Goal: Task Accomplishment & Management: Use online tool/utility

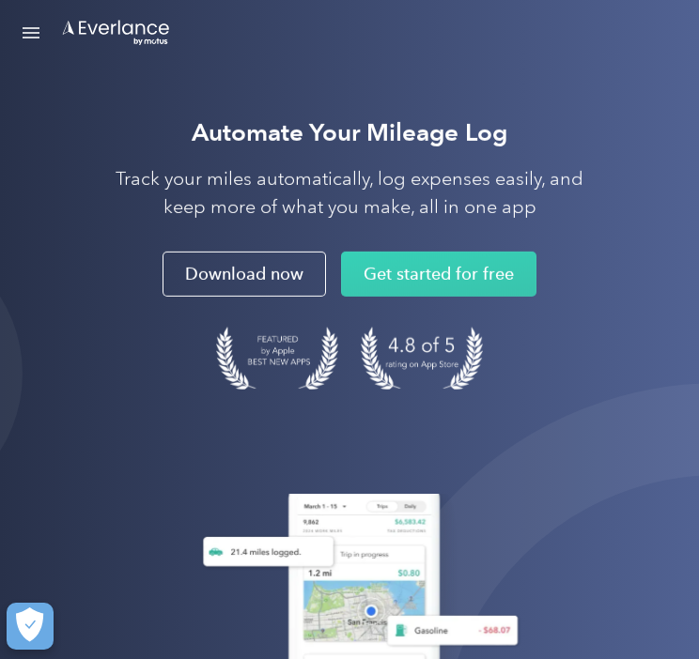
click at [38, 31] on link "Open Menu" at bounding box center [31, 33] width 32 height 36
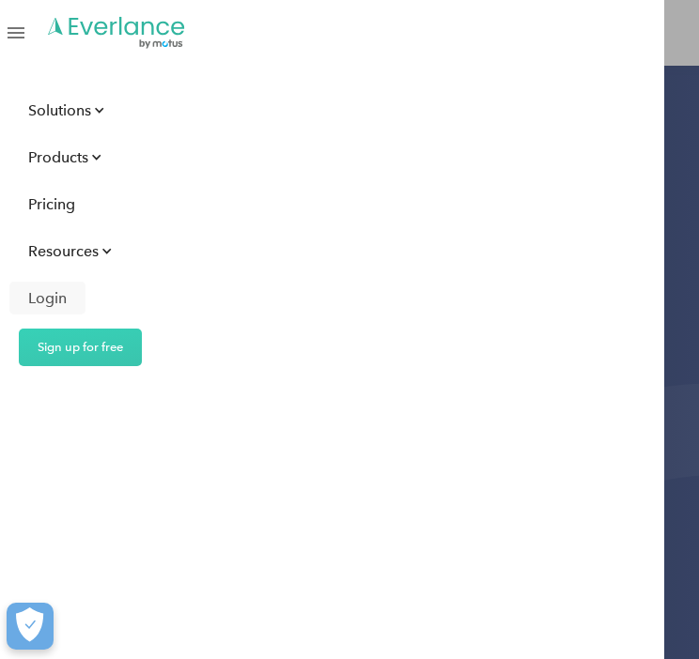
click at [60, 290] on div "Login" at bounding box center [47, 297] width 39 height 23
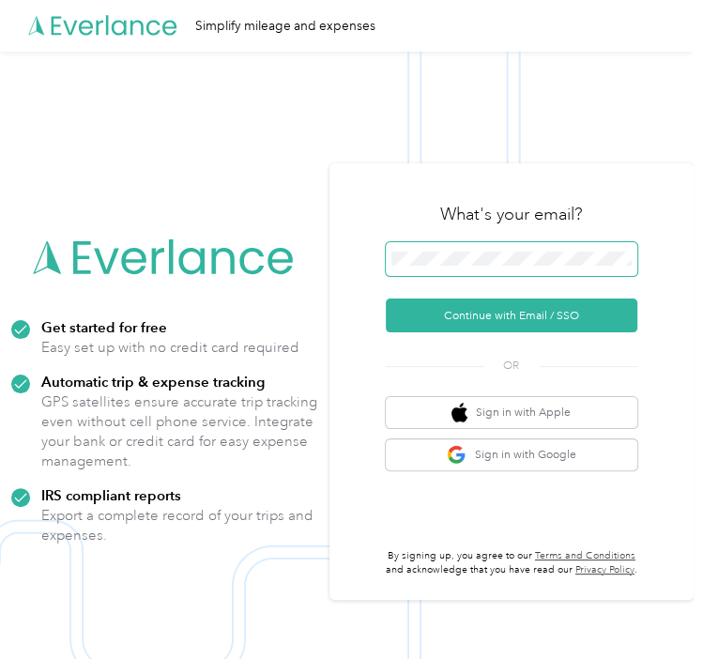
click at [514, 274] on span at bounding box center [512, 259] width 252 height 34
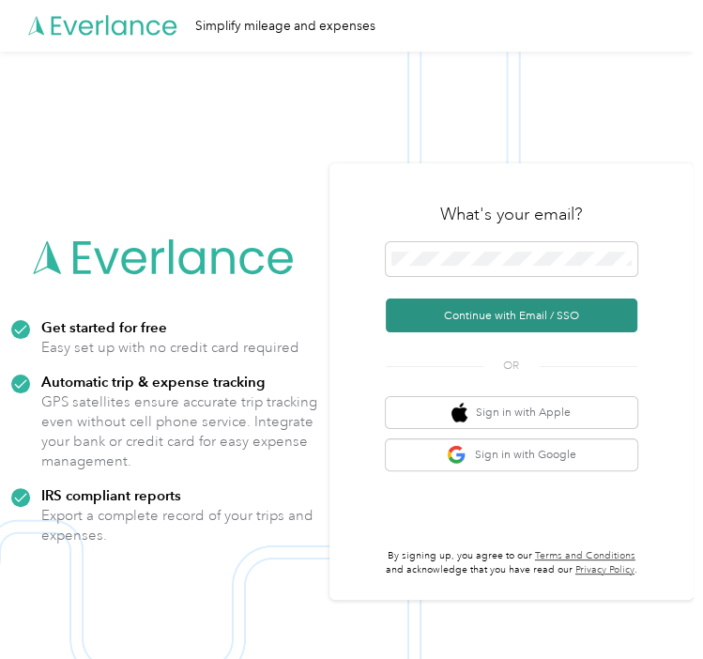
click at [494, 316] on button "Continue with Email / SSO" at bounding box center [512, 316] width 252 height 34
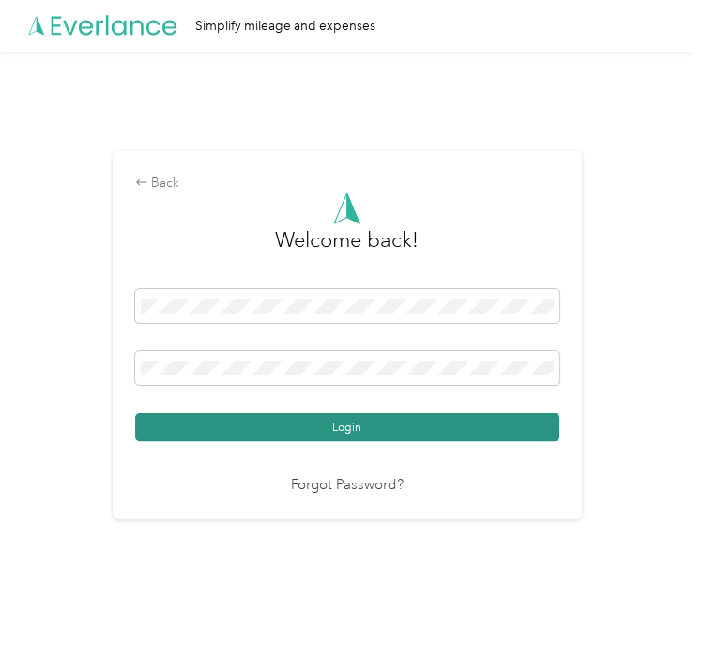
click at [286, 424] on button "Login" at bounding box center [347, 427] width 424 height 28
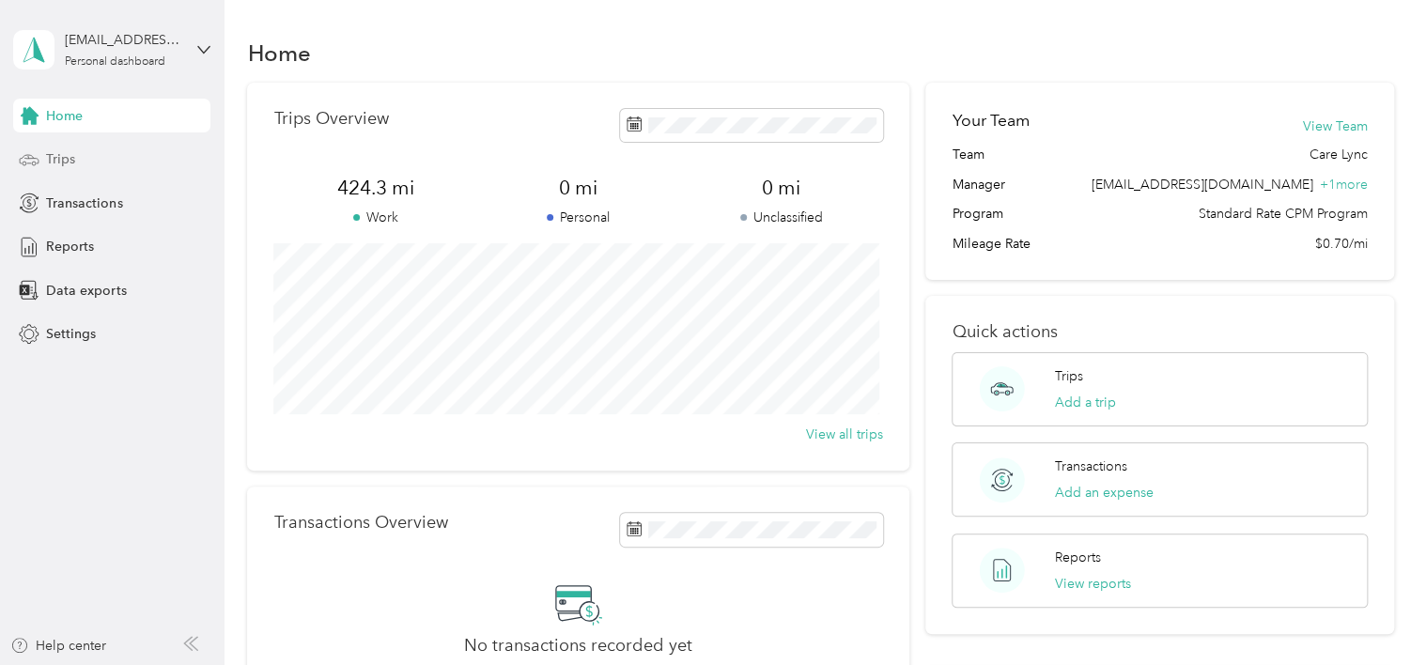
click at [71, 158] on span "Trips" at bounding box center [60, 159] width 29 height 20
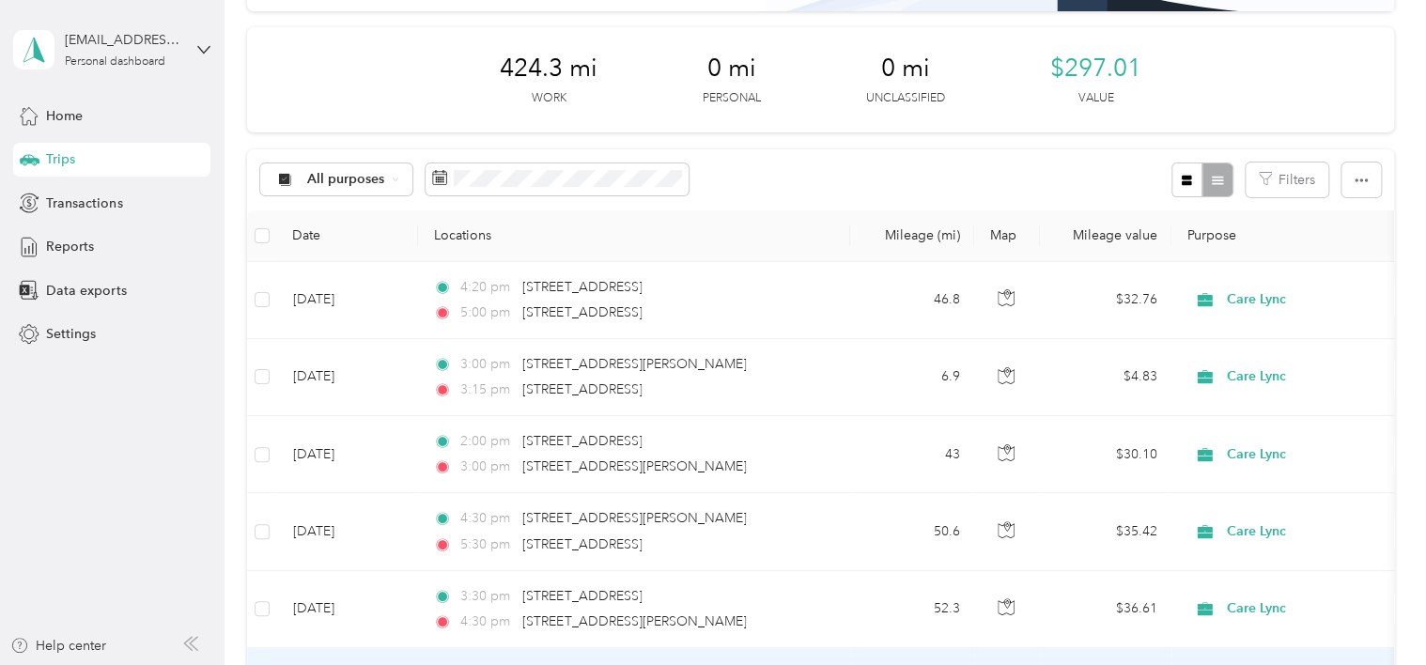
scroll to position [188, 0]
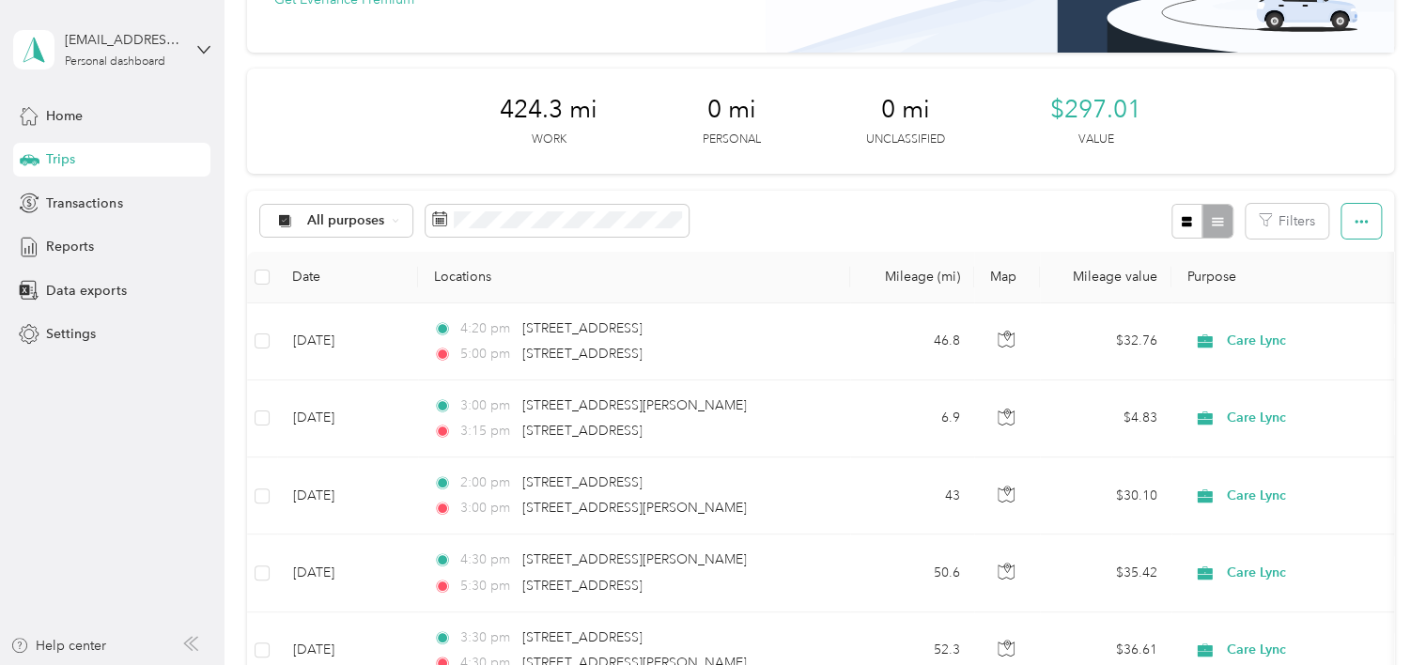
click at [702, 218] on button "button" at bounding box center [1360, 221] width 39 height 35
click at [702, 290] on span "Export" at bounding box center [1328, 289] width 39 height 16
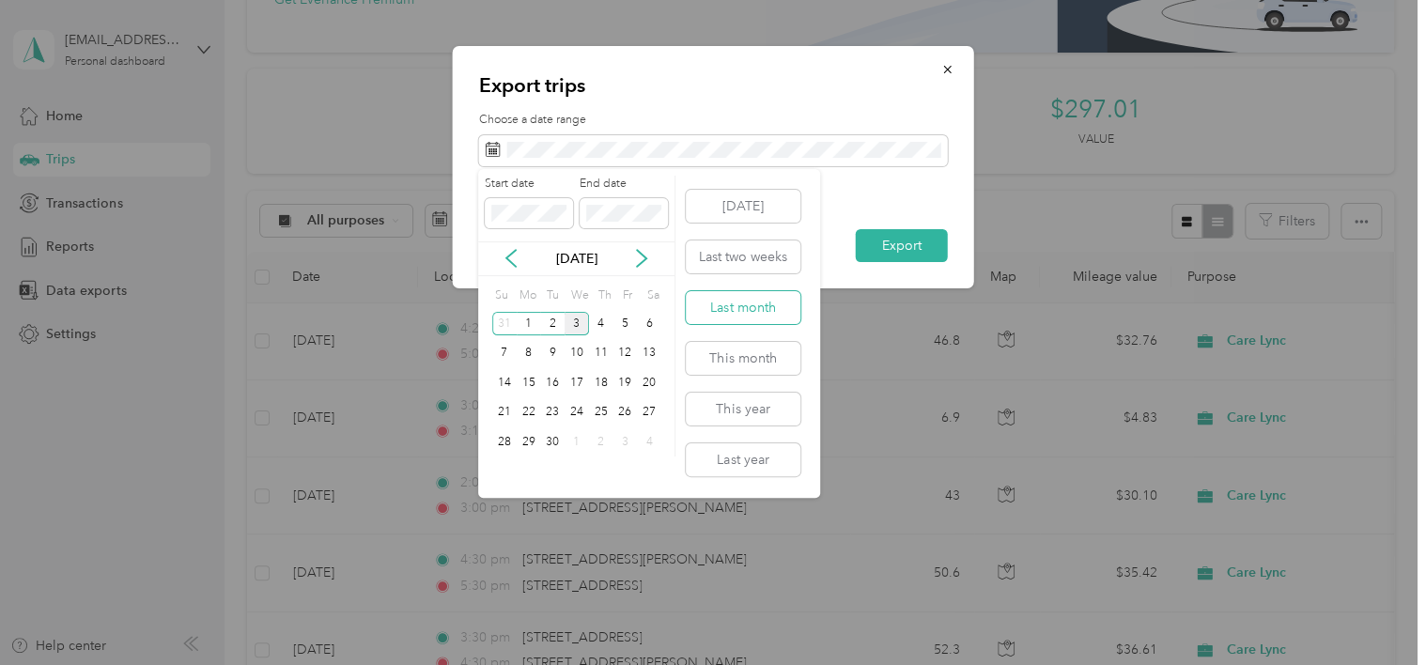
click at [702, 301] on button "Last month" at bounding box center [743, 307] width 115 height 33
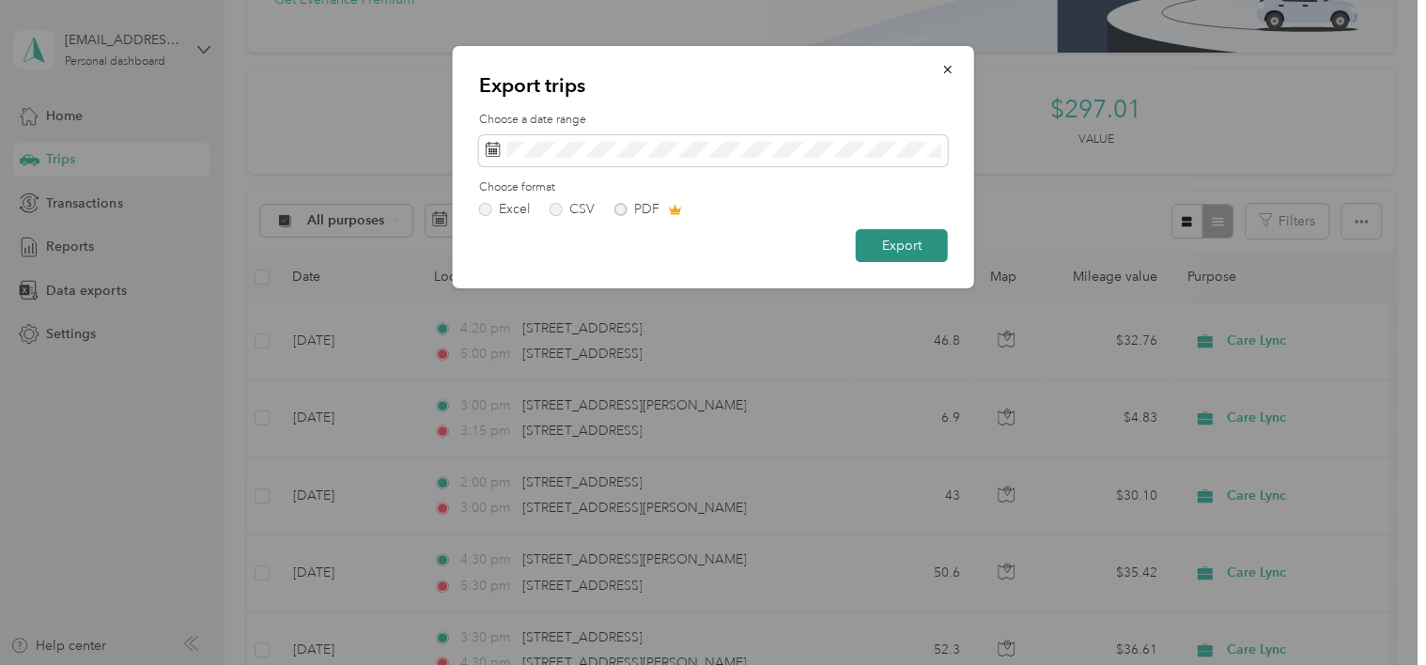
click at [702, 252] on button "Export" at bounding box center [902, 245] width 92 height 33
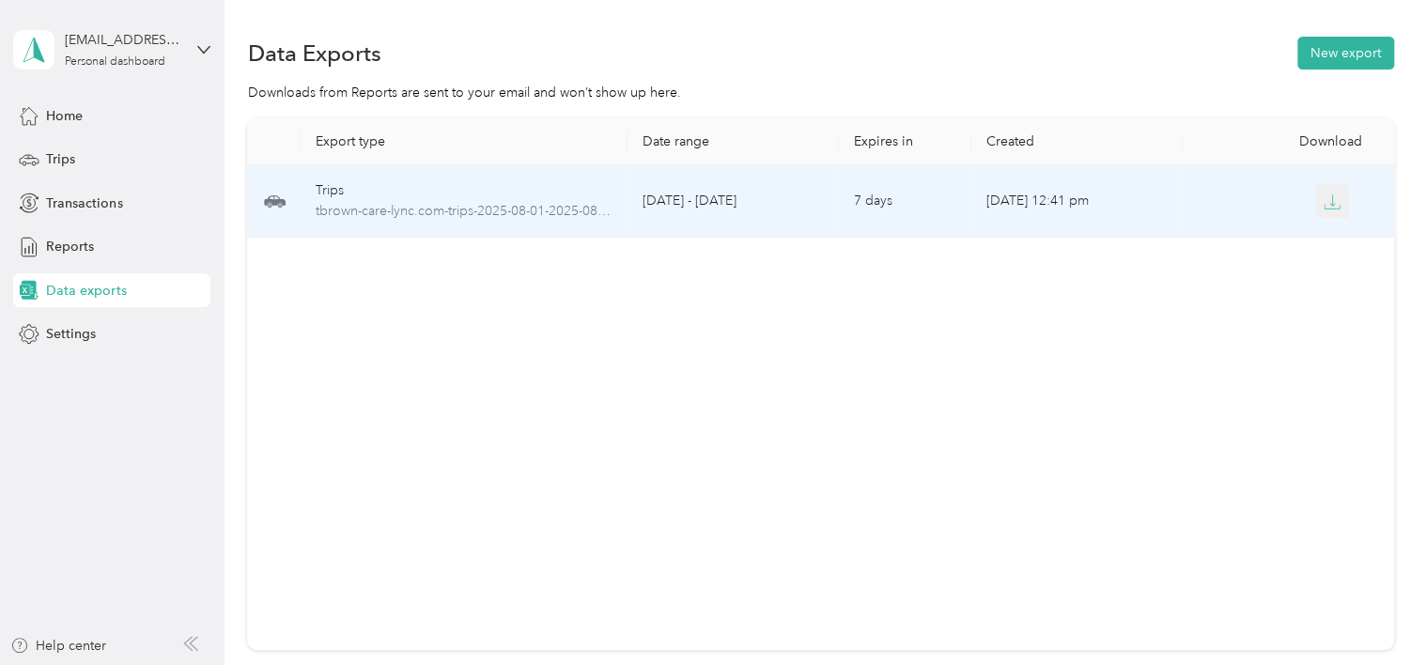
click at [702, 192] on button "button" at bounding box center [1333, 201] width 34 height 34
